Goal: Obtain resource: Download file/media

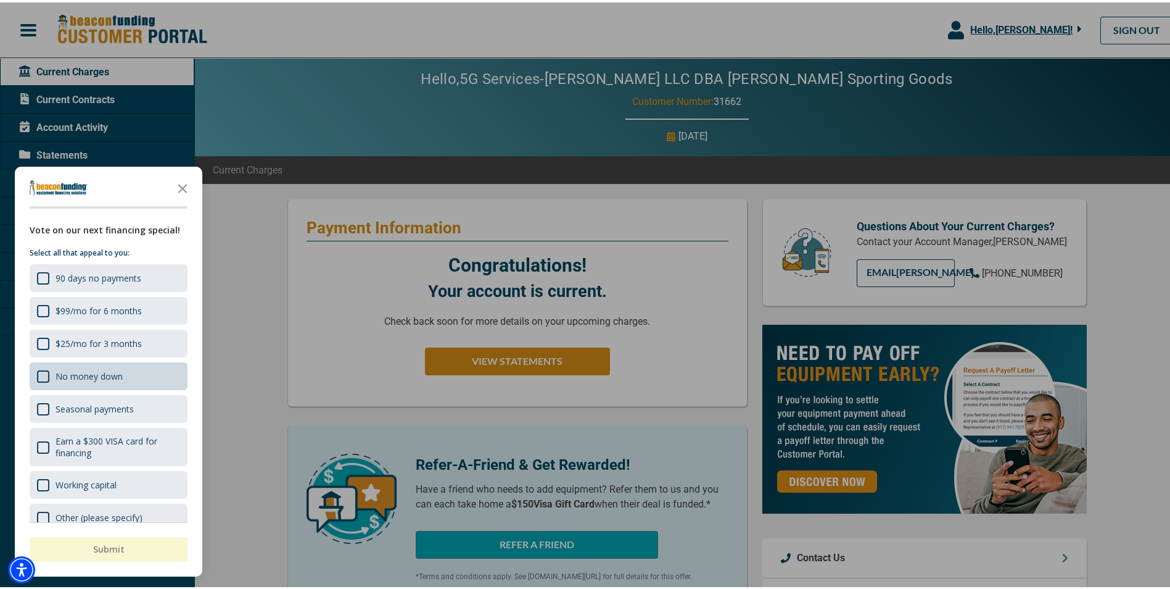
scroll to position [19, 0]
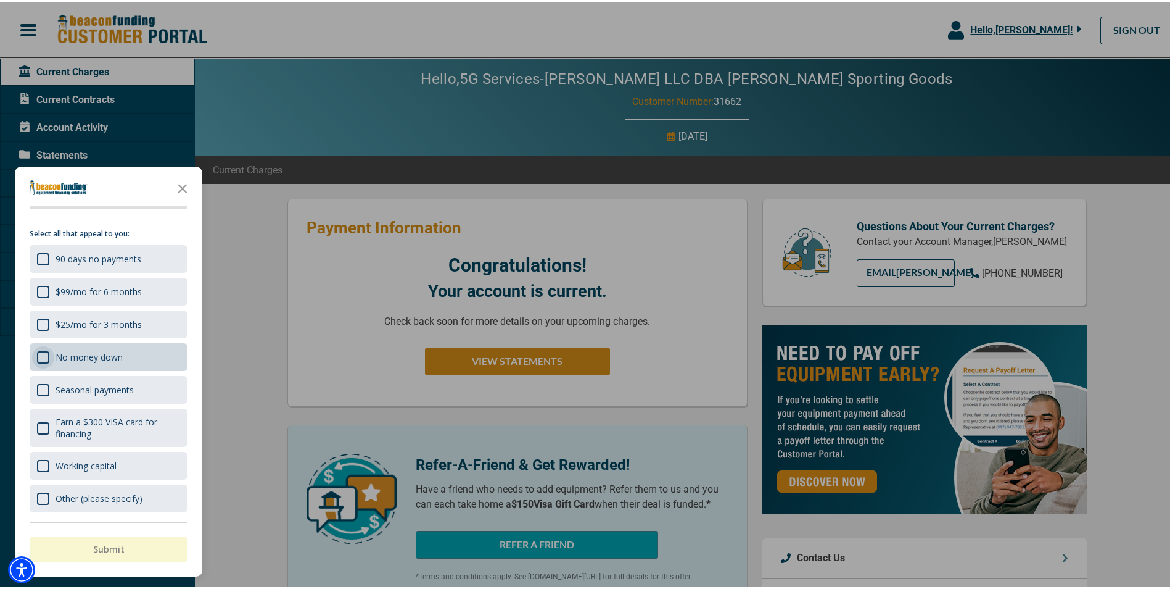
click at [37, 354] on div "Survey" at bounding box center [43, 355] width 12 height 12
click at [123, 537] on button "Submit" at bounding box center [109, 546] width 158 height 25
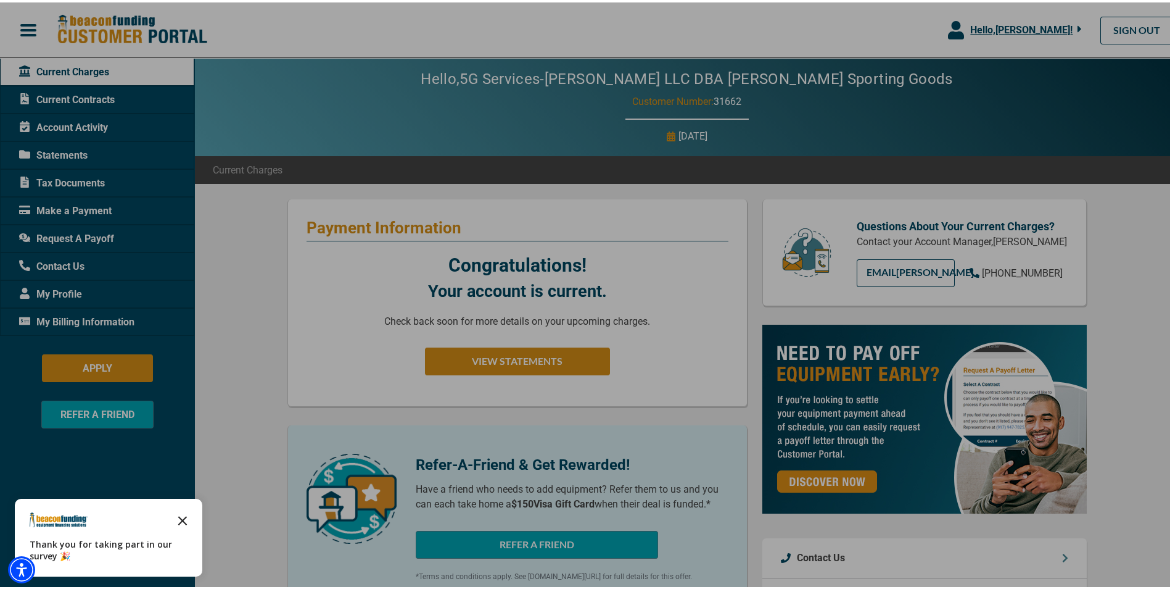
click at [182, 515] on icon "Close the survey" at bounding box center [182, 517] width 25 height 25
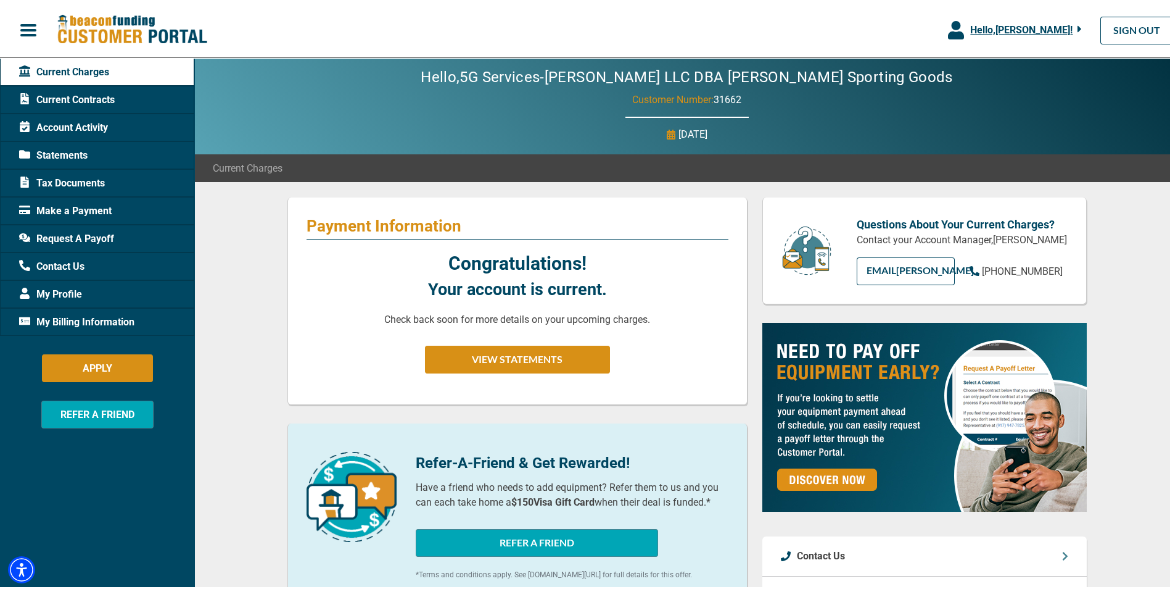
scroll to position [0, 0]
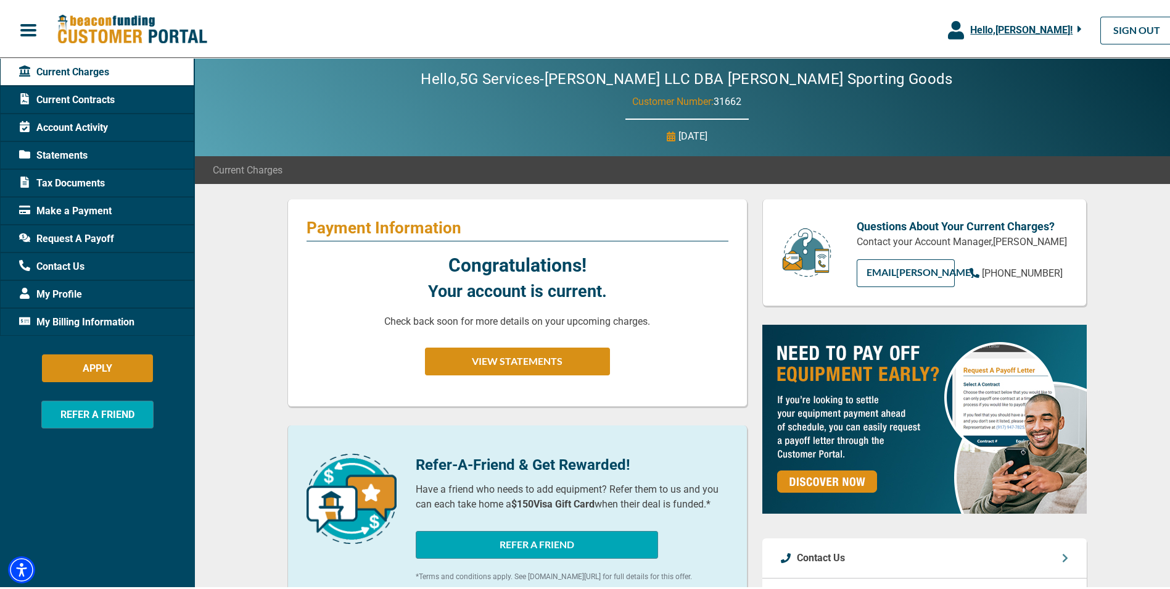
click at [77, 150] on span "Statements" at bounding box center [53, 153] width 68 height 15
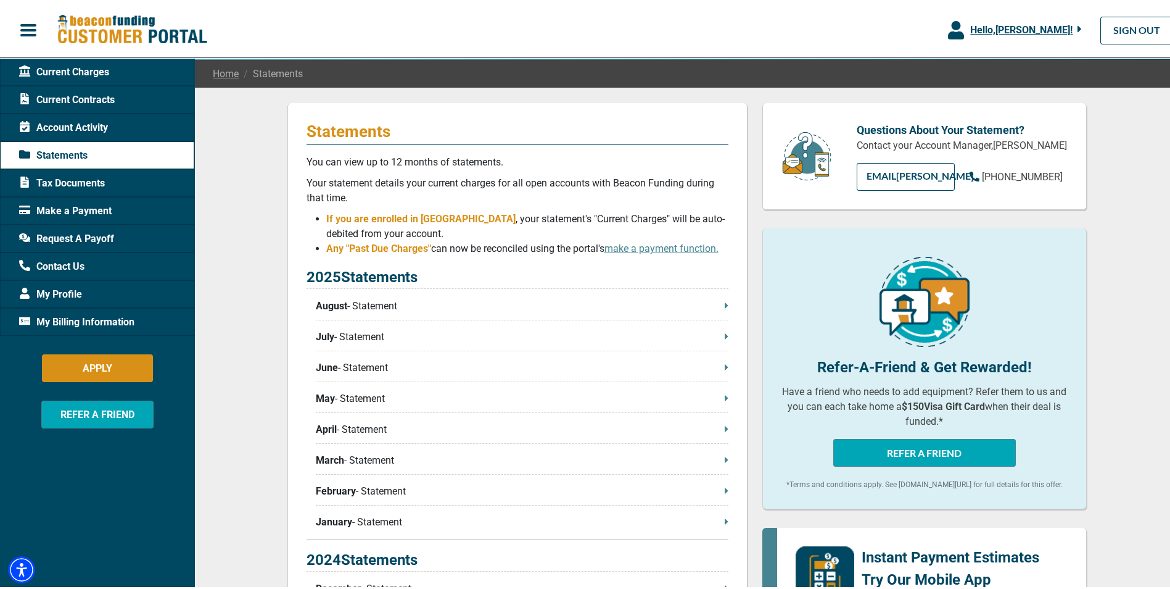
scroll to position [62, 0]
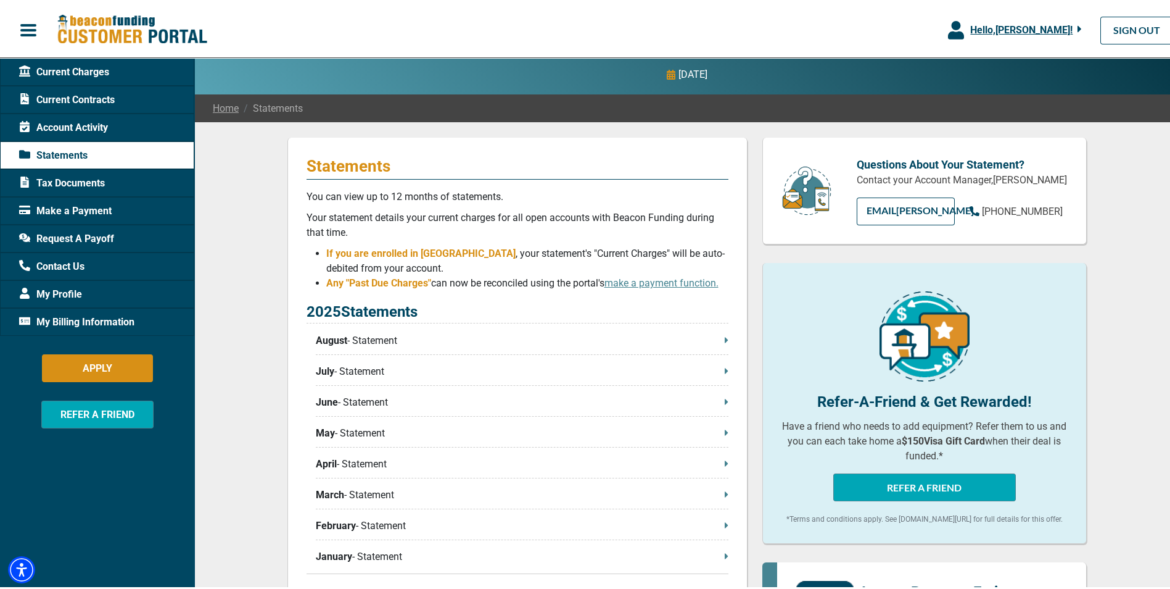
click at [77, 173] on span "Tax Documents" at bounding box center [62, 180] width 86 height 15
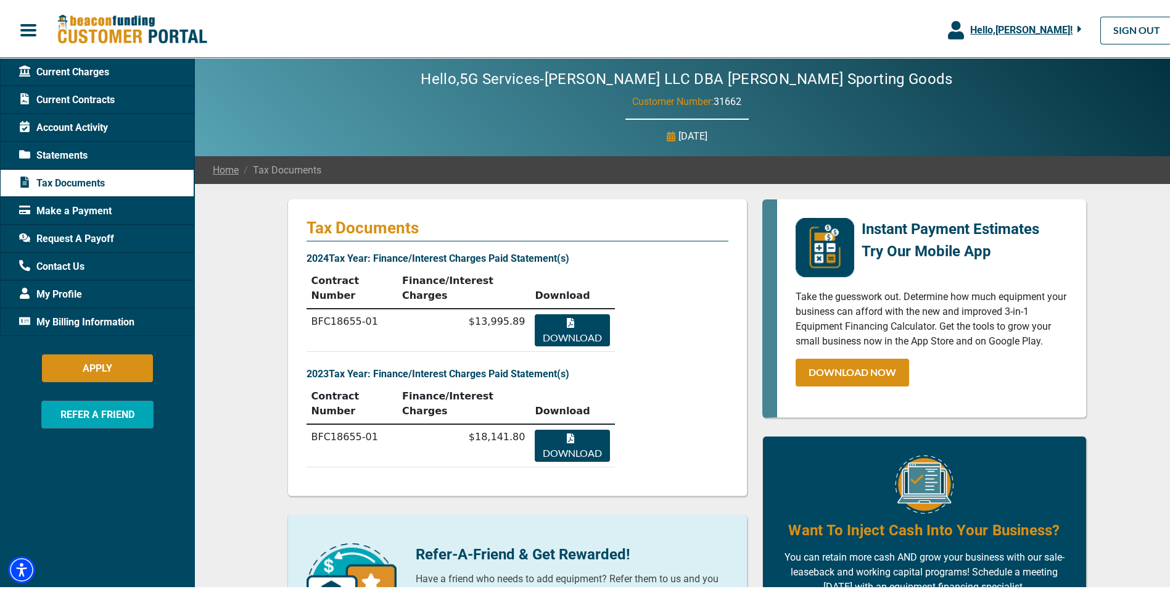
click at [574, 312] on button "Download" at bounding box center [572, 328] width 75 height 32
